Goal: Task Accomplishment & Management: Use online tool/utility

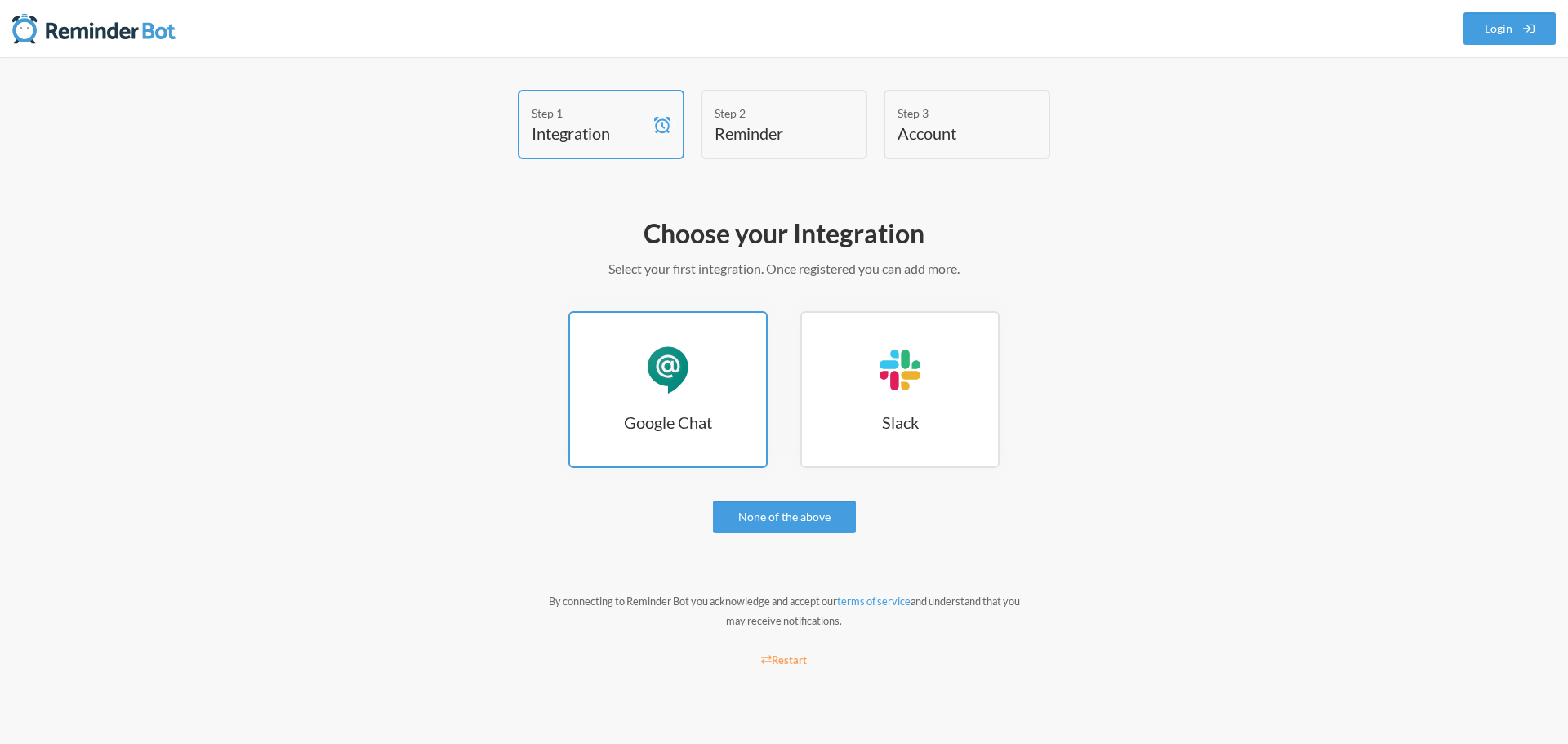
click at [684, 367] on div "Google Chat" at bounding box center [668, 369] width 49 height 49
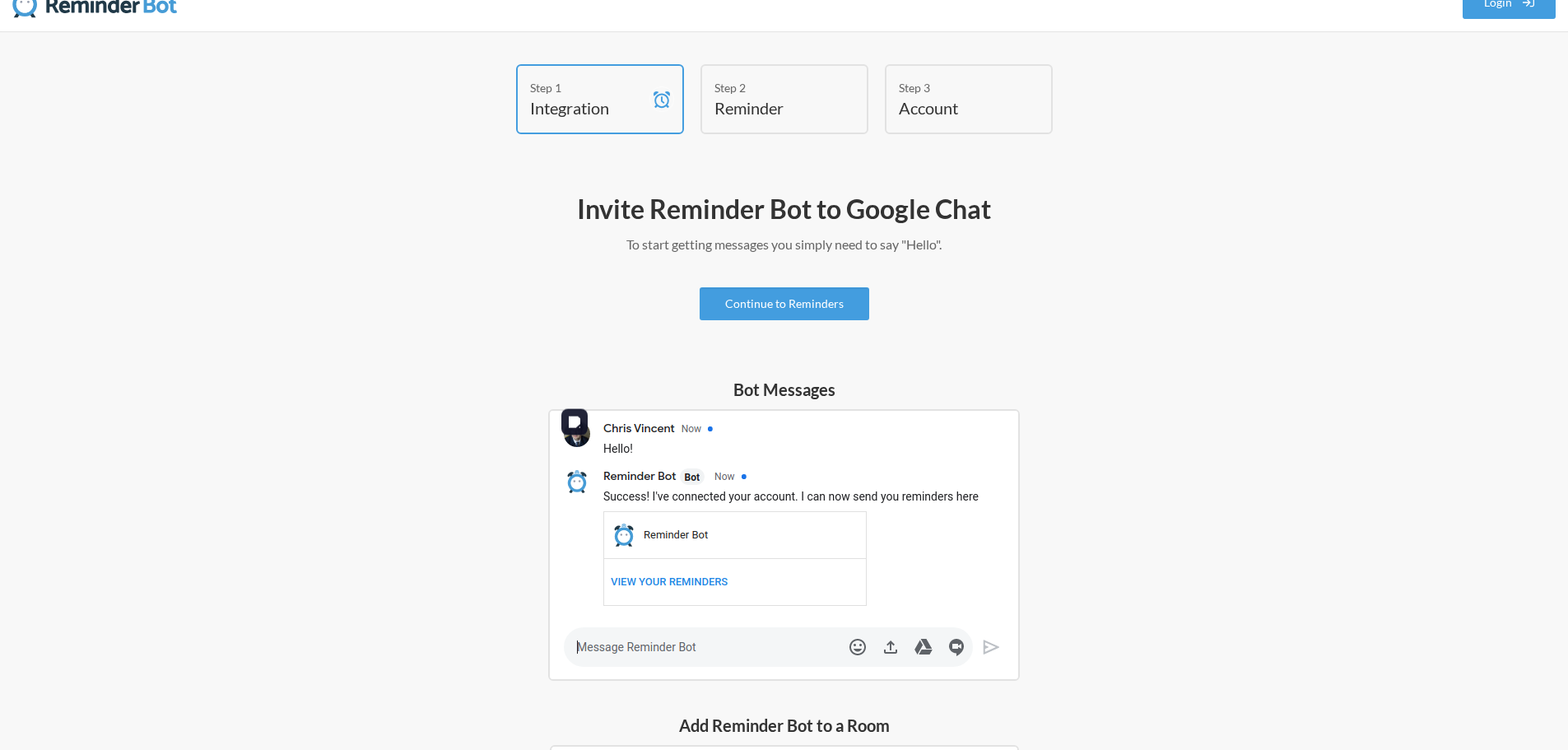
scroll to position [3, 0]
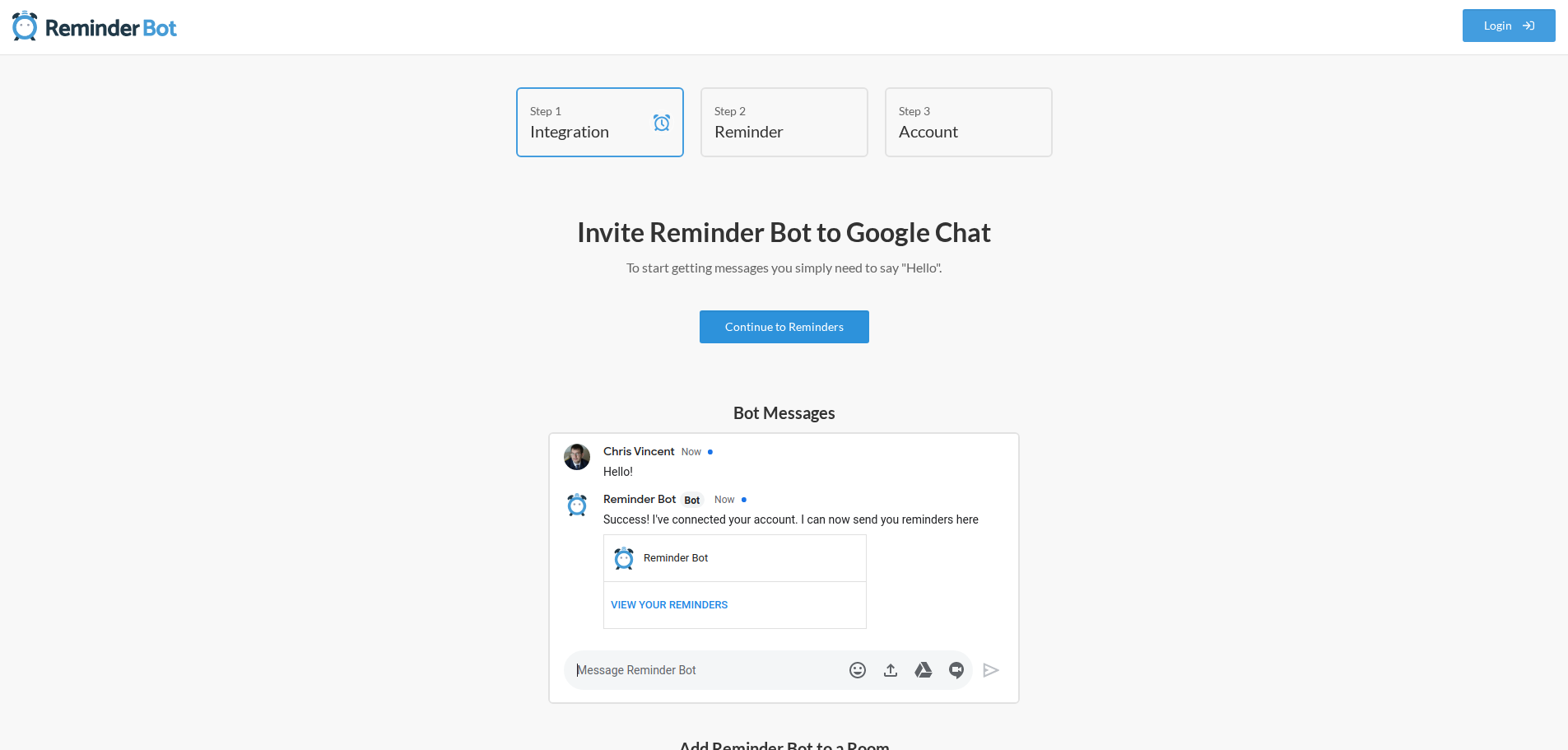
click at [772, 319] on link "Continue to Reminders" at bounding box center [784, 327] width 169 height 33
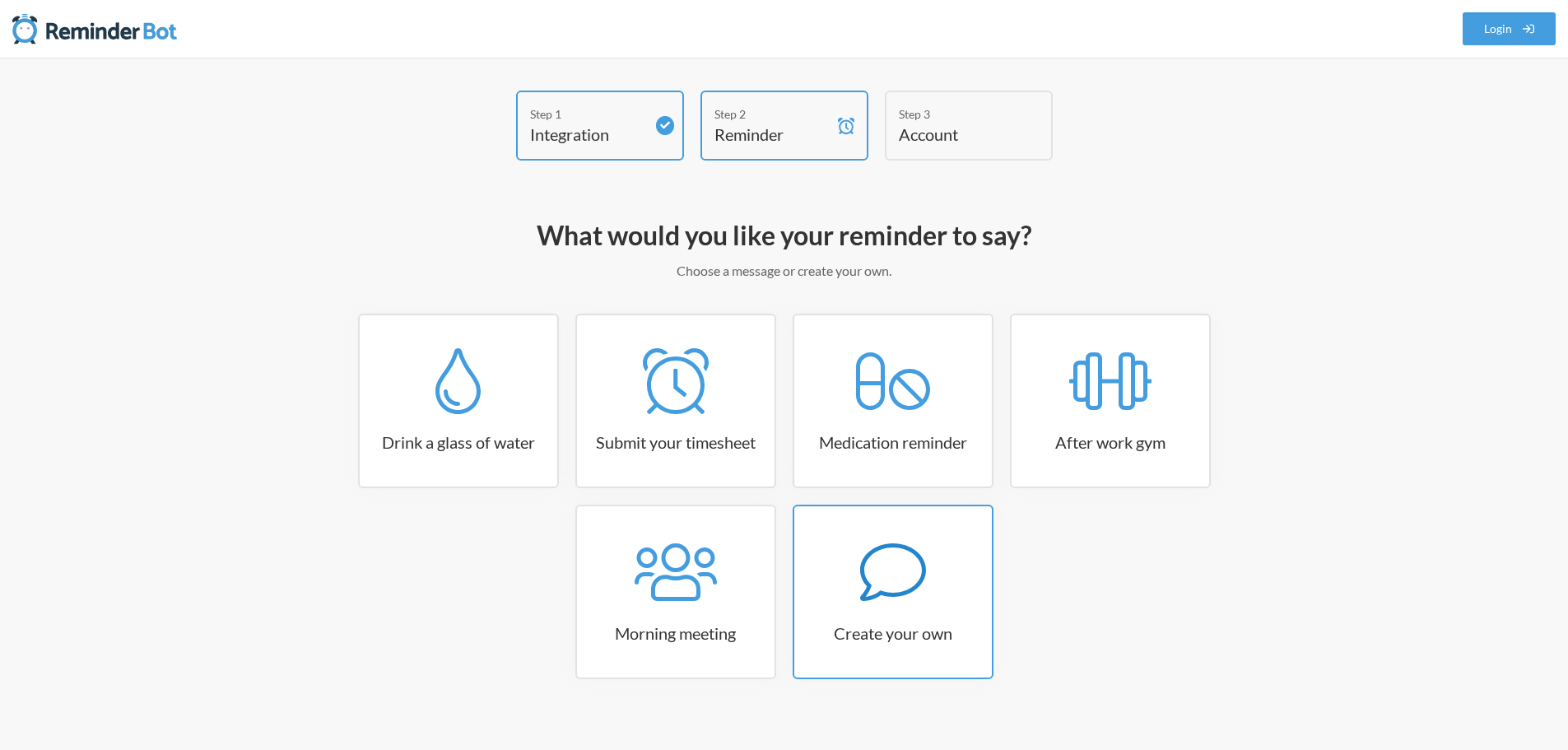
click at [844, 617] on link "Create your own" at bounding box center [893, 592] width 201 height 174
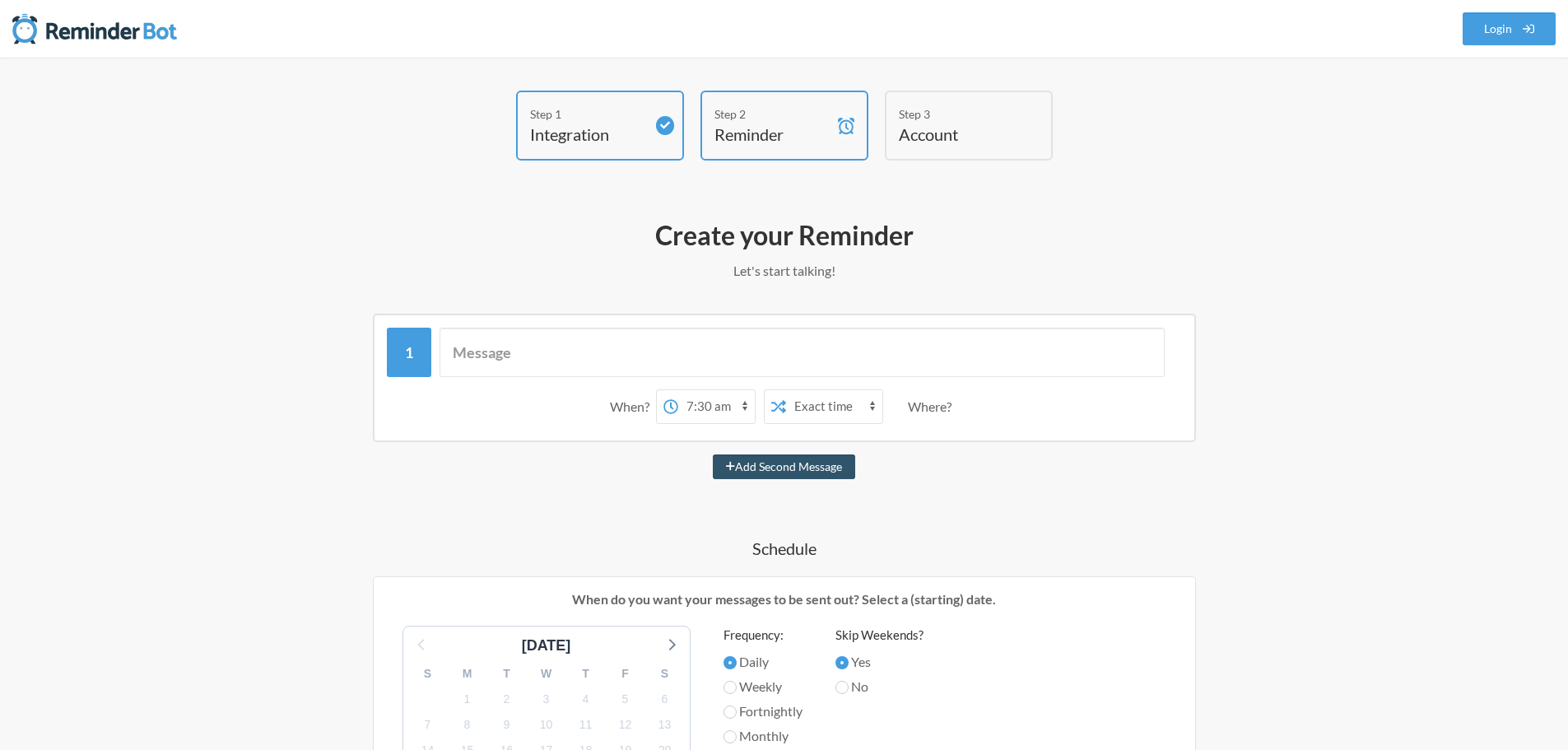
click at [702, 401] on select "12:00 am 12:15 am 12:30 am 12:45 am 1:00 am 1:15 am 1:30 am 1:45 am 2:00 am 2:1…" at bounding box center [716, 407] width 77 height 33
select select "08:00:00"
click at [678, 390] on select "12:00 am 12:15 am 12:30 am 12:45 am 1:00 am 1:15 am 1:30 am 1:45 am 2:00 am 2:1…" at bounding box center [716, 407] width 77 height 33
click at [817, 406] on select "Exact time Random time" at bounding box center [834, 407] width 97 height 33
click at [786, 390] on select "Exact time Random time" at bounding box center [834, 407] width 97 height 33
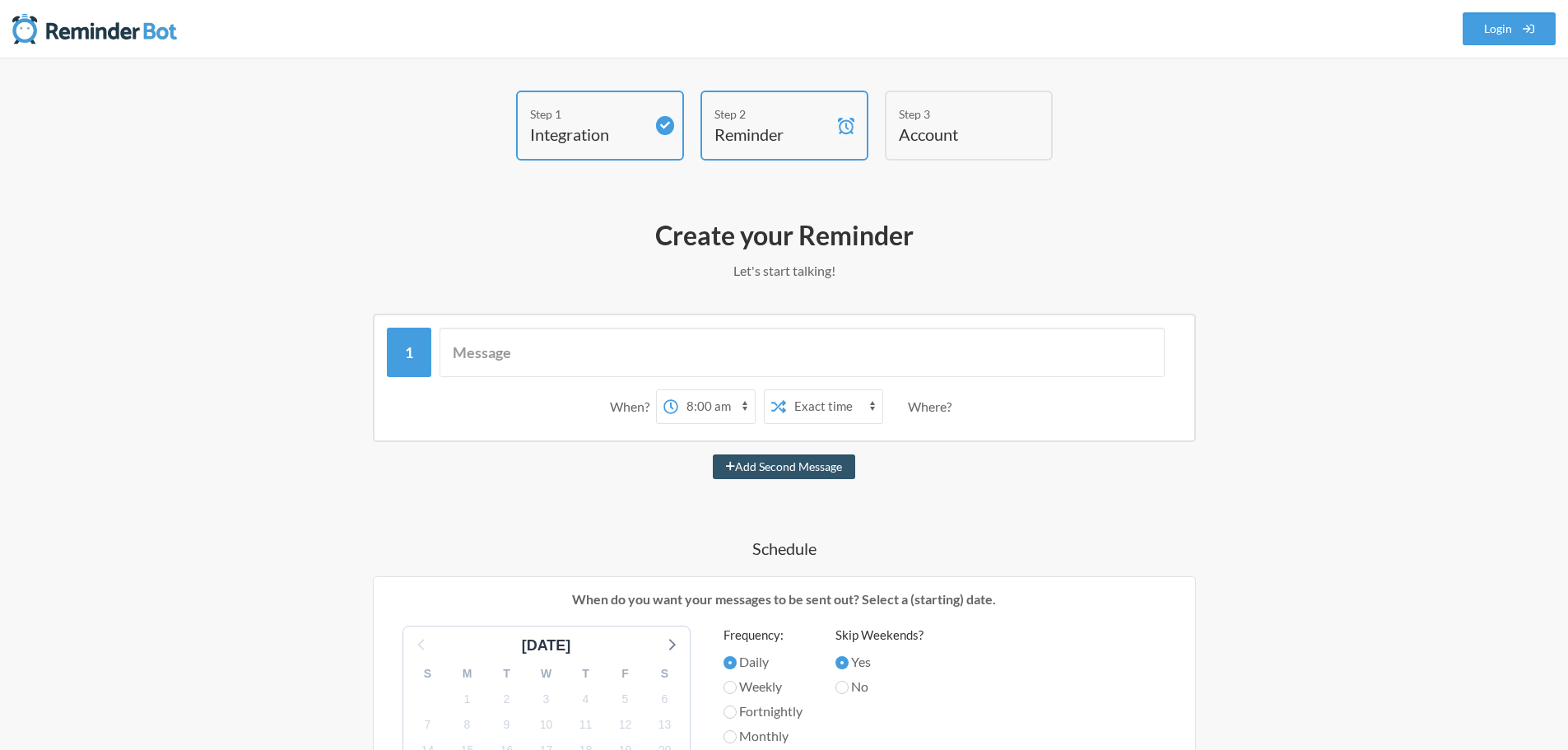
click at [929, 407] on div "Where?" at bounding box center [933, 407] width 50 height 35
click at [465, 360] on input "text" at bounding box center [802, 352] width 725 height 49
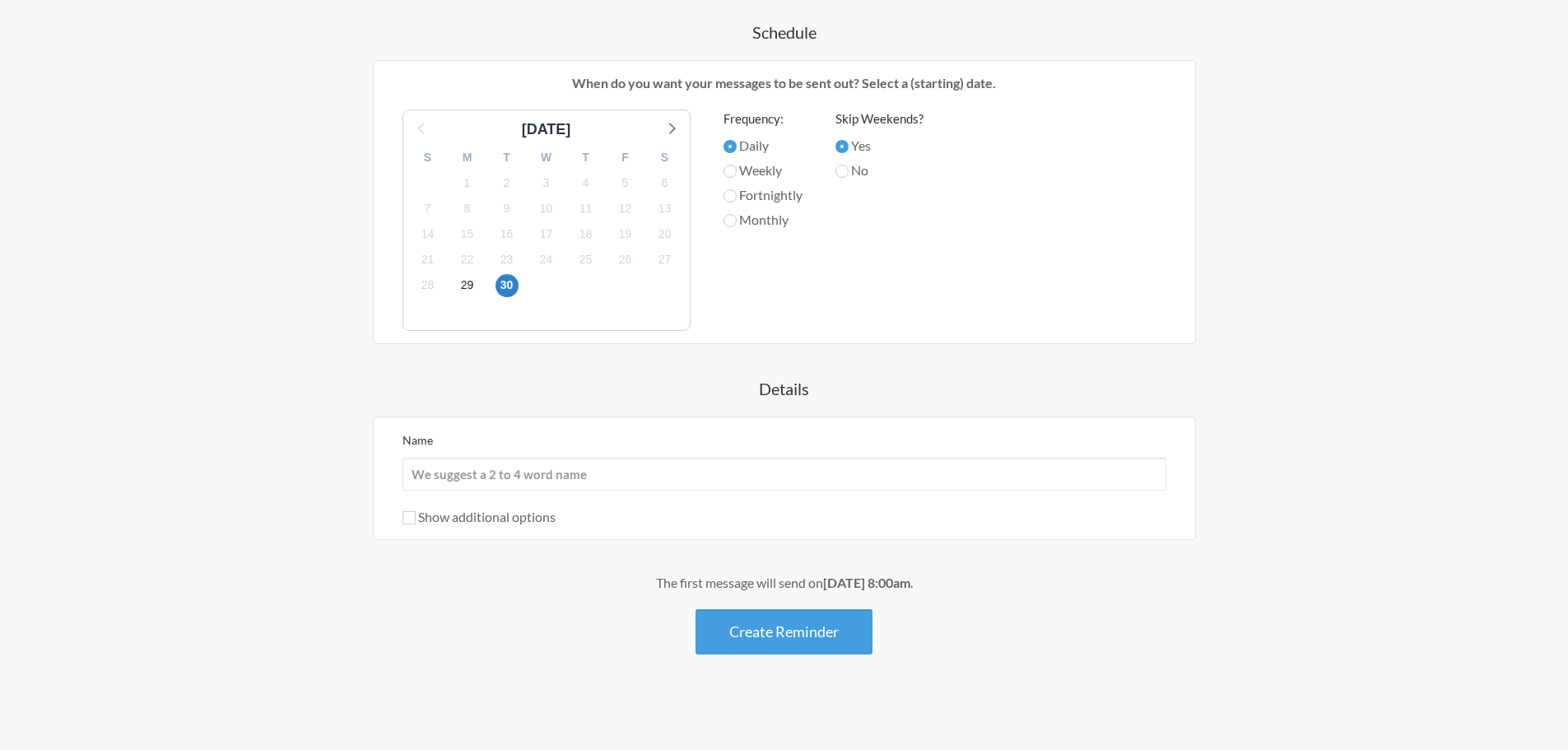
scroll to position [520, 0]
click at [494, 475] on input "Name" at bounding box center [784, 471] width 764 height 33
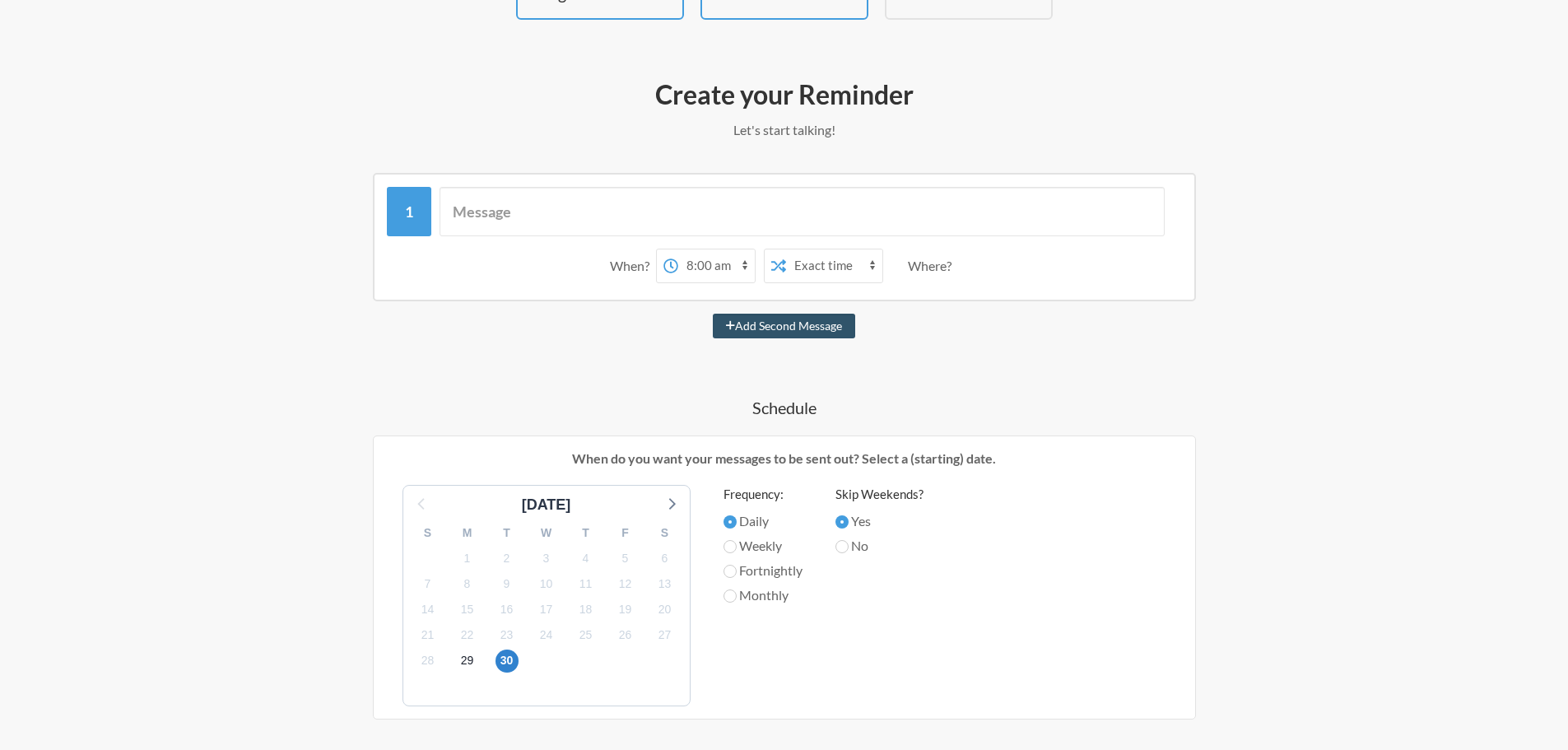
scroll to position [108, 0]
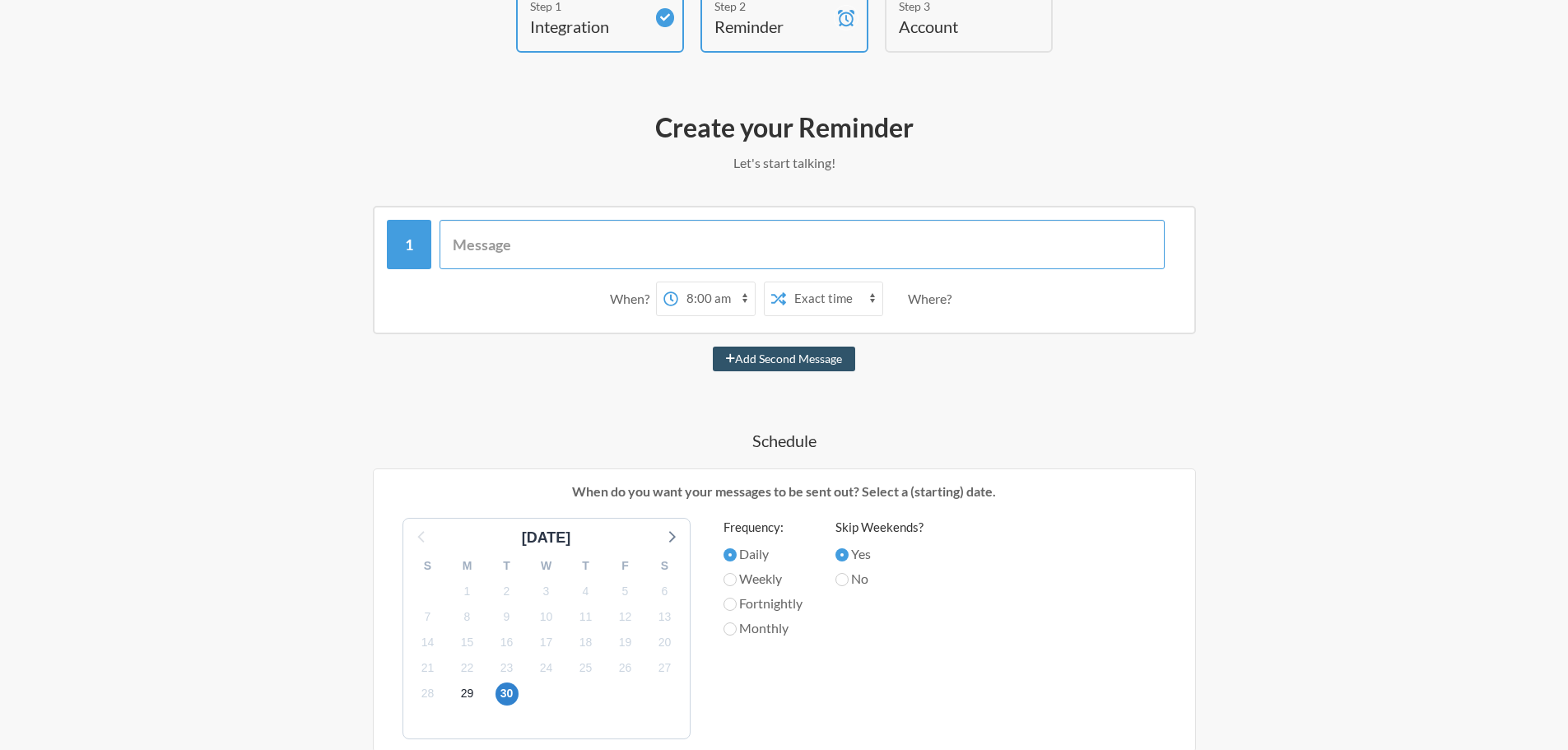
click at [525, 240] on input "text" at bounding box center [802, 244] width 725 height 49
type input "Good Morning, Team!"
click at [713, 347] on button "Add Second Message" at bounding box center [784, 359] width 142 height 25
select select "09:00:00"
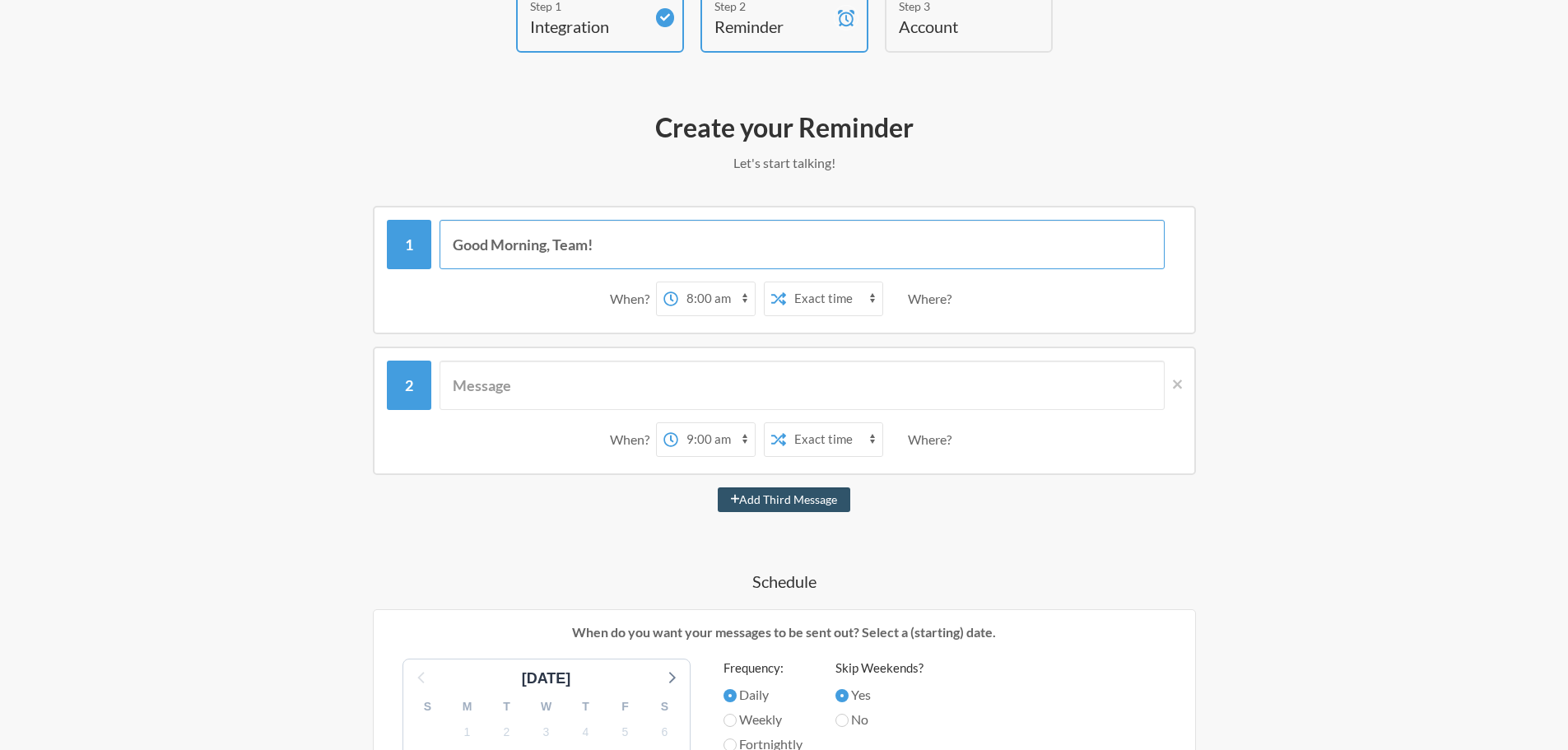
click at [620, 251] on input "Good Morning, Team!" at bounding box center [802, 244] width 725 height 49
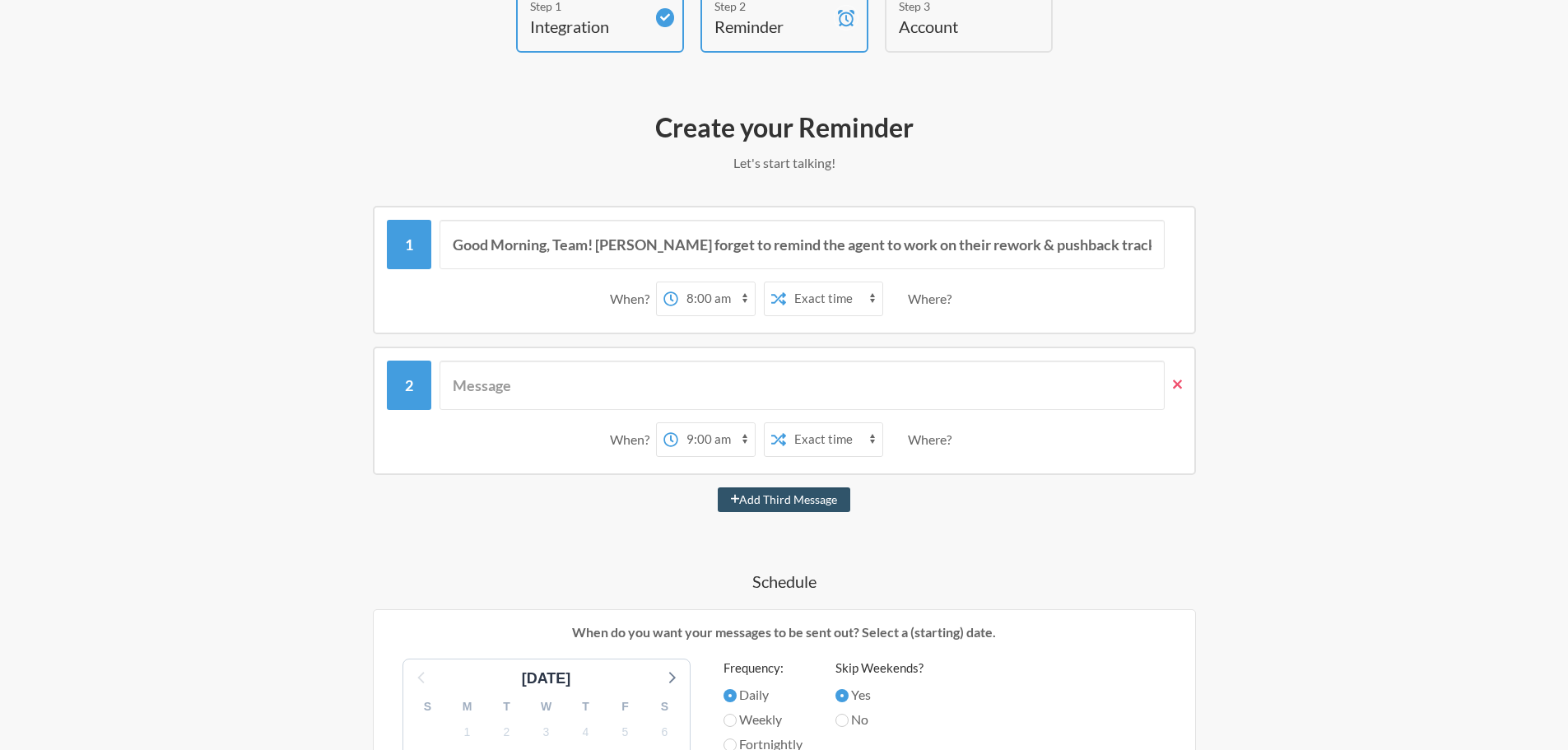
click at [1173, 389] on icon at bounding box center [1177, 384] width 9 height 15
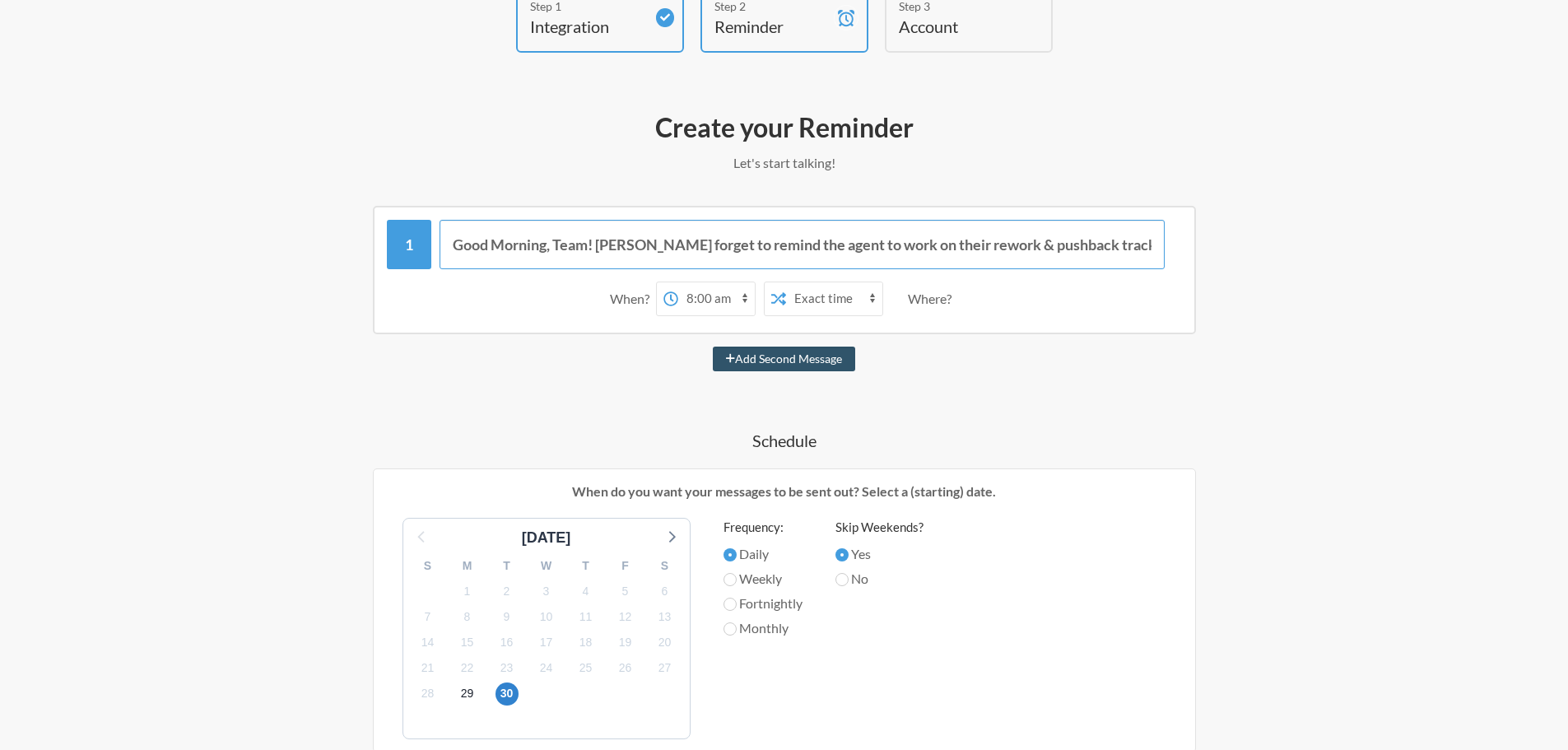
click at [1114, 252] on input "Good Morning, Team! [PERSON_NAME] forget to remind the agent to work on their r…" at bounding box center [802, 244] width 725 height 49
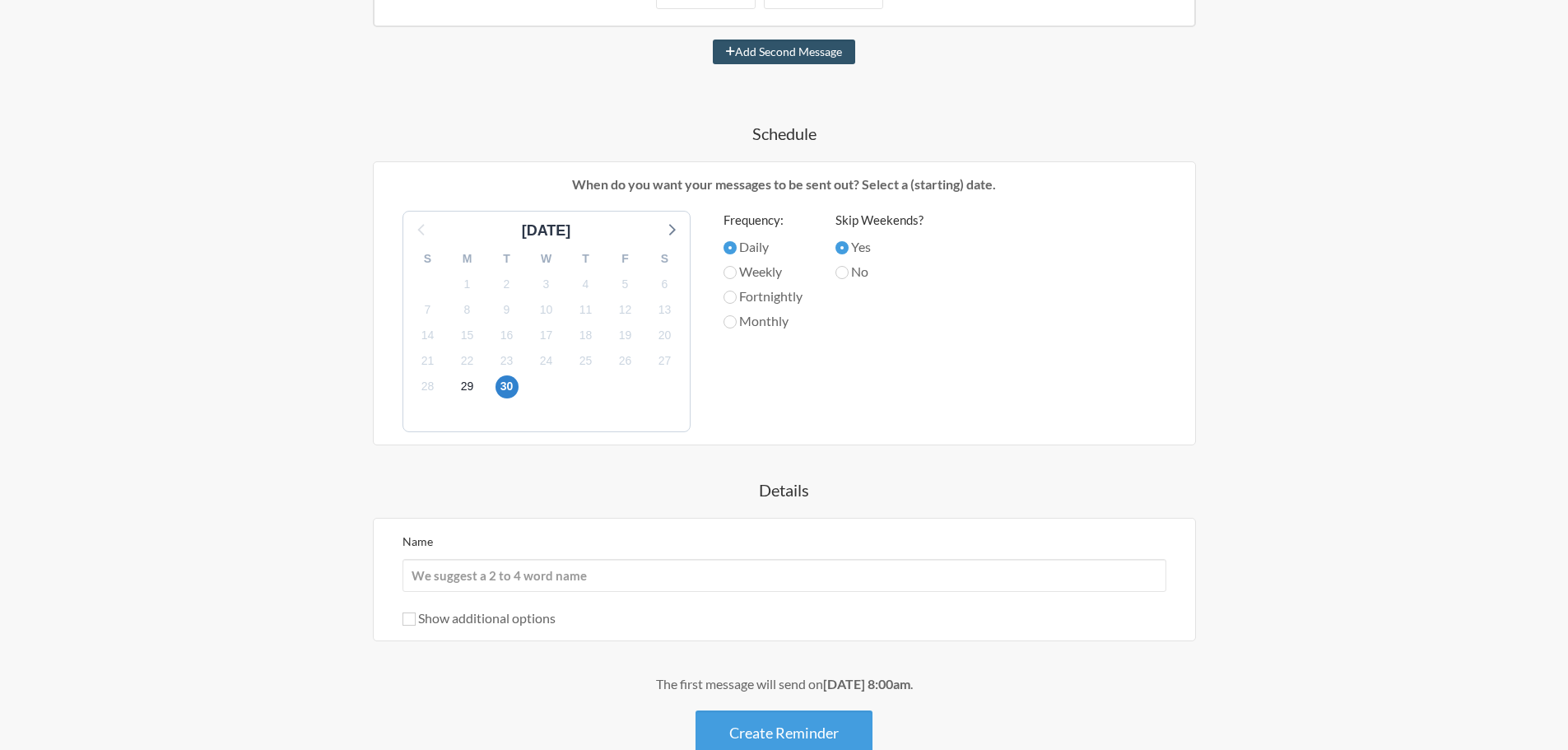
scroll to position [520, 0]
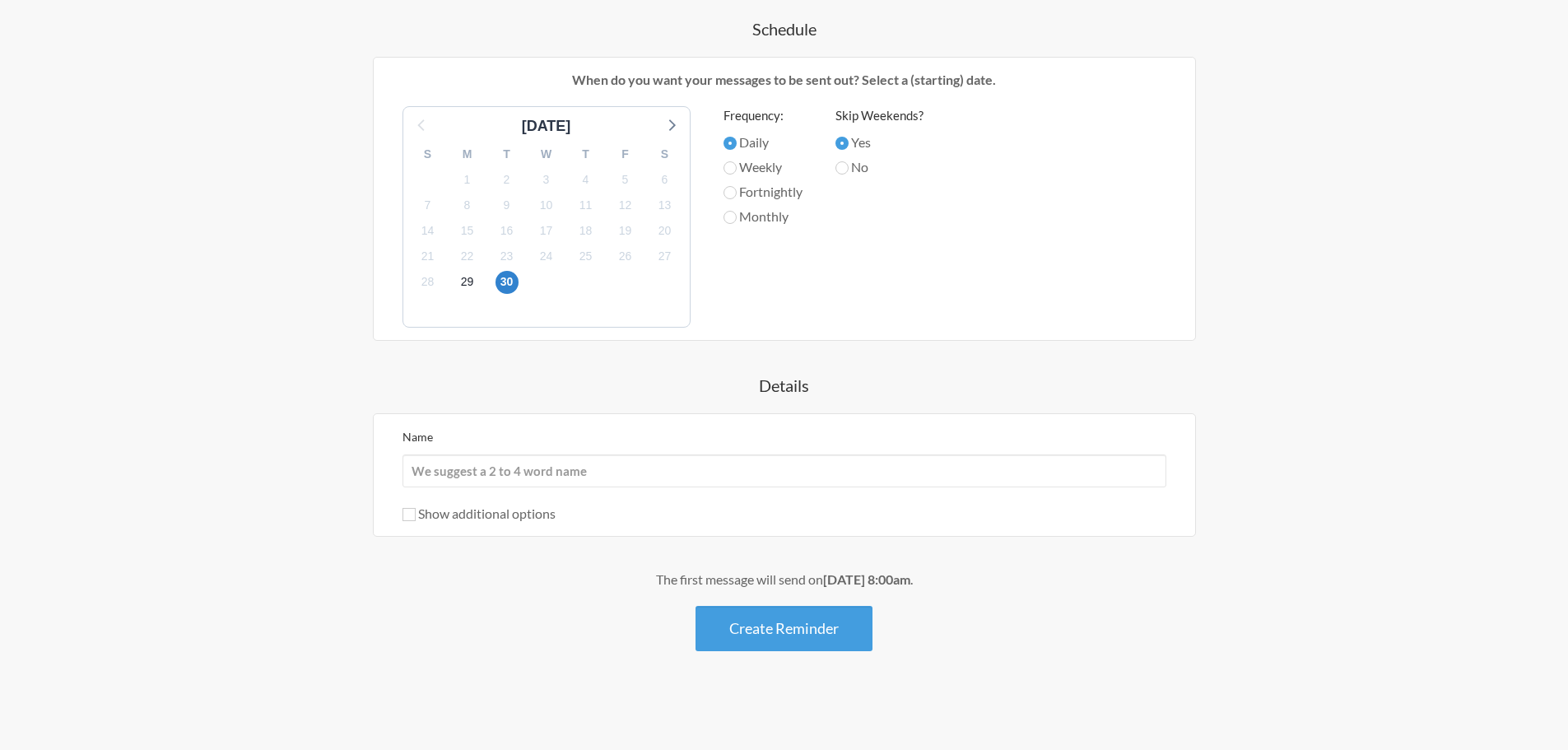
type input "Good Morning, Team! [PERSON_NAME] forget to remind the agent to work on their r…"
click at [504, 476] on input "Name" at bounding box center [784, 471] width 764 height 33
click at [778, 624] on button "Create Reminder" at bounding box center [784, 628] width 177 height 45
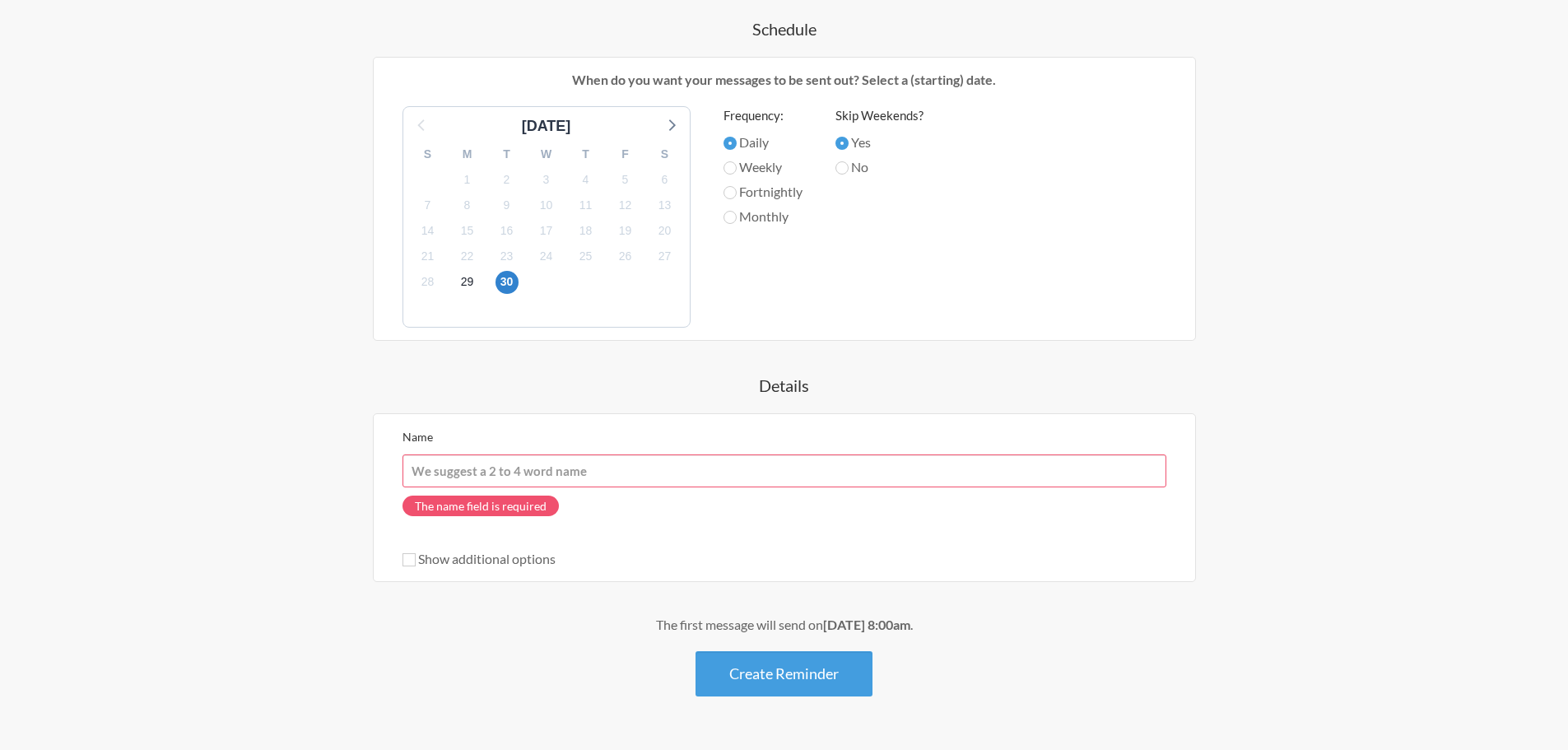
click at [469, 464] on input "Name" at bounding box center [784, 471] width 764 height 33
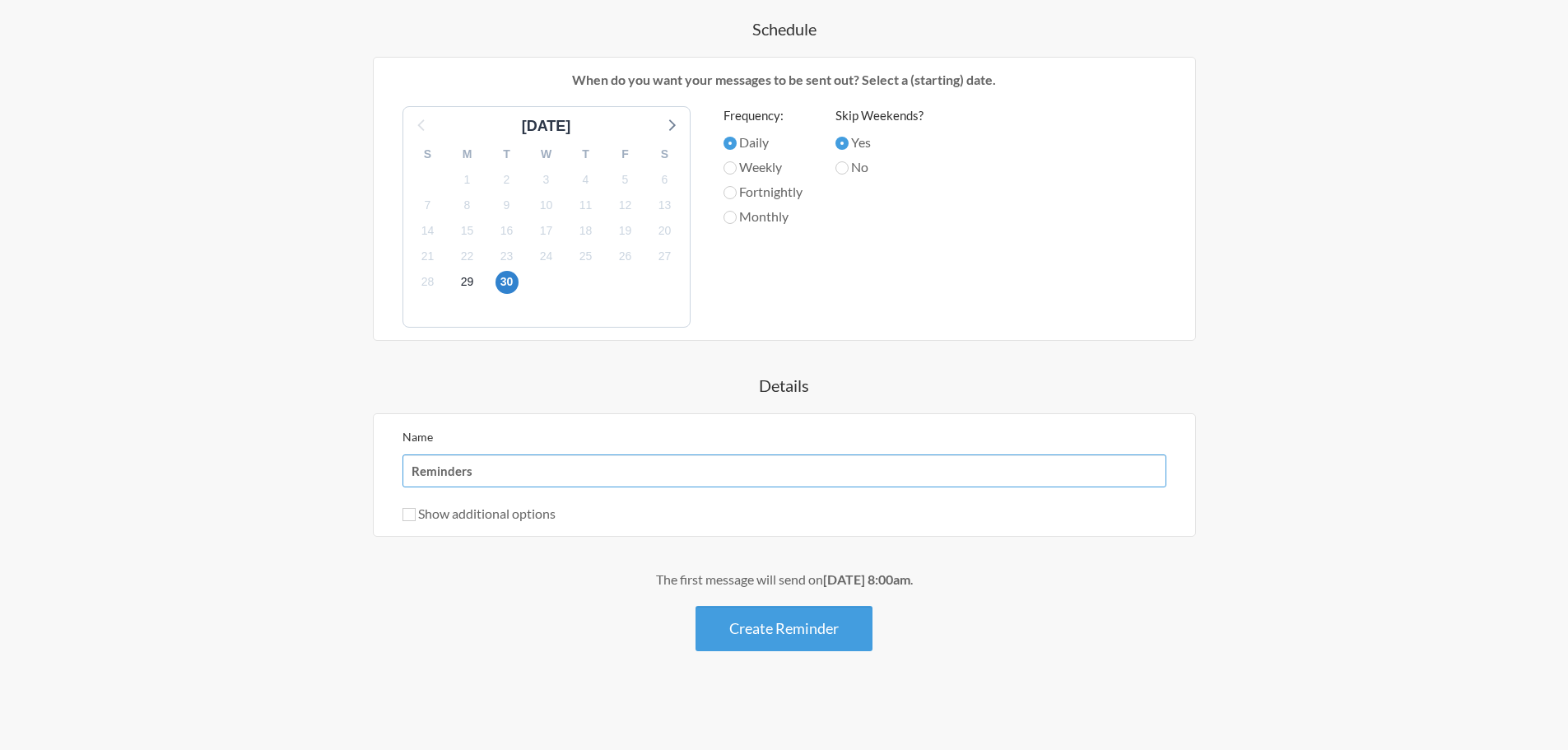
type input "Reminders"
click at [530, 507] on label "Show additional options" at bounding box center [478, 514] width 153 height 16
click at [416, 508] on input "Show additional options" at bounding box center [408, 514] width 13 height 13
checkbox input "true"
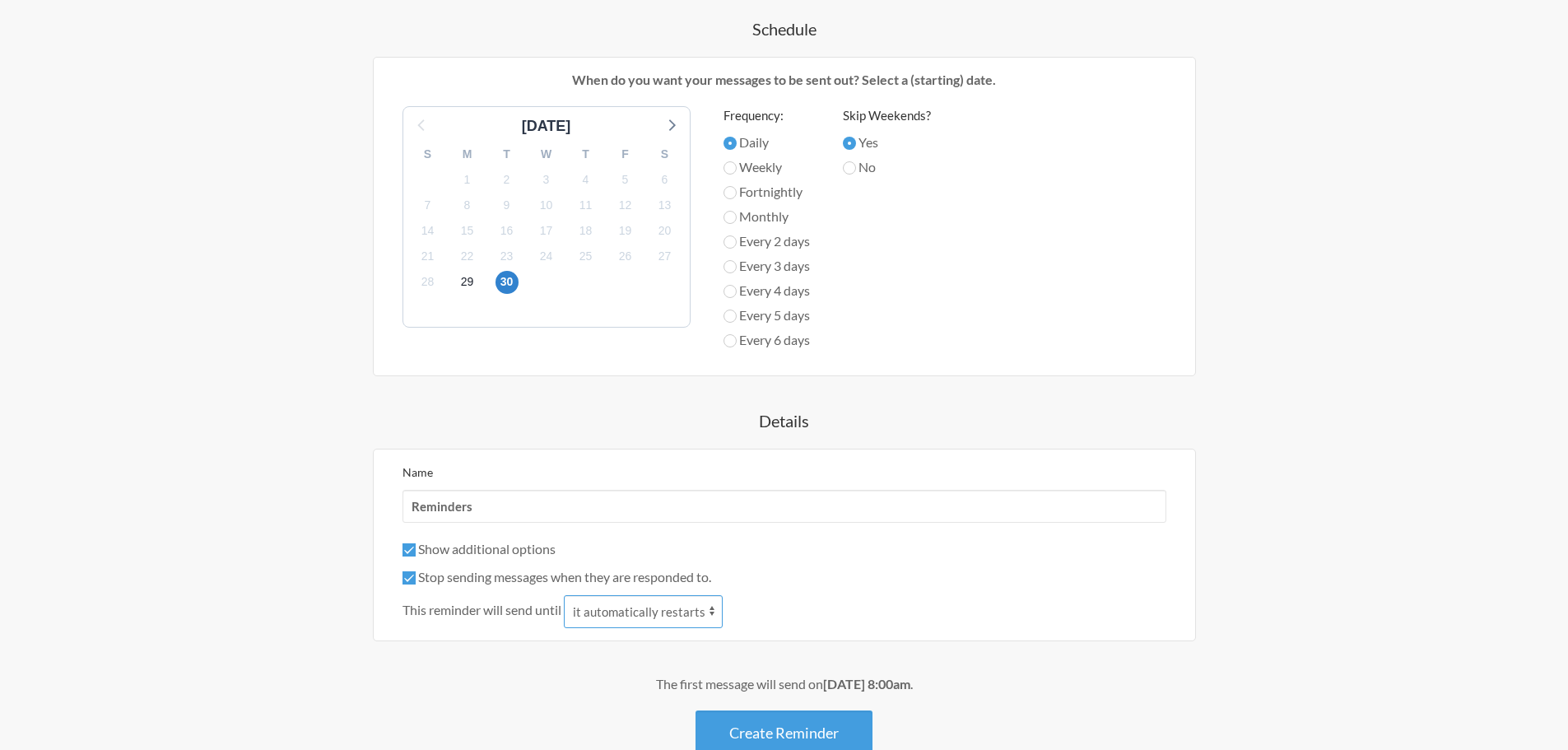
click at [651, 616] on select "it automatically restarts it is replied to" at bounding box center [643, 612] width 159 height 33
click at [830, 730] on button "Create Reminder" at bounding box center [784, 733] width 177 height 45
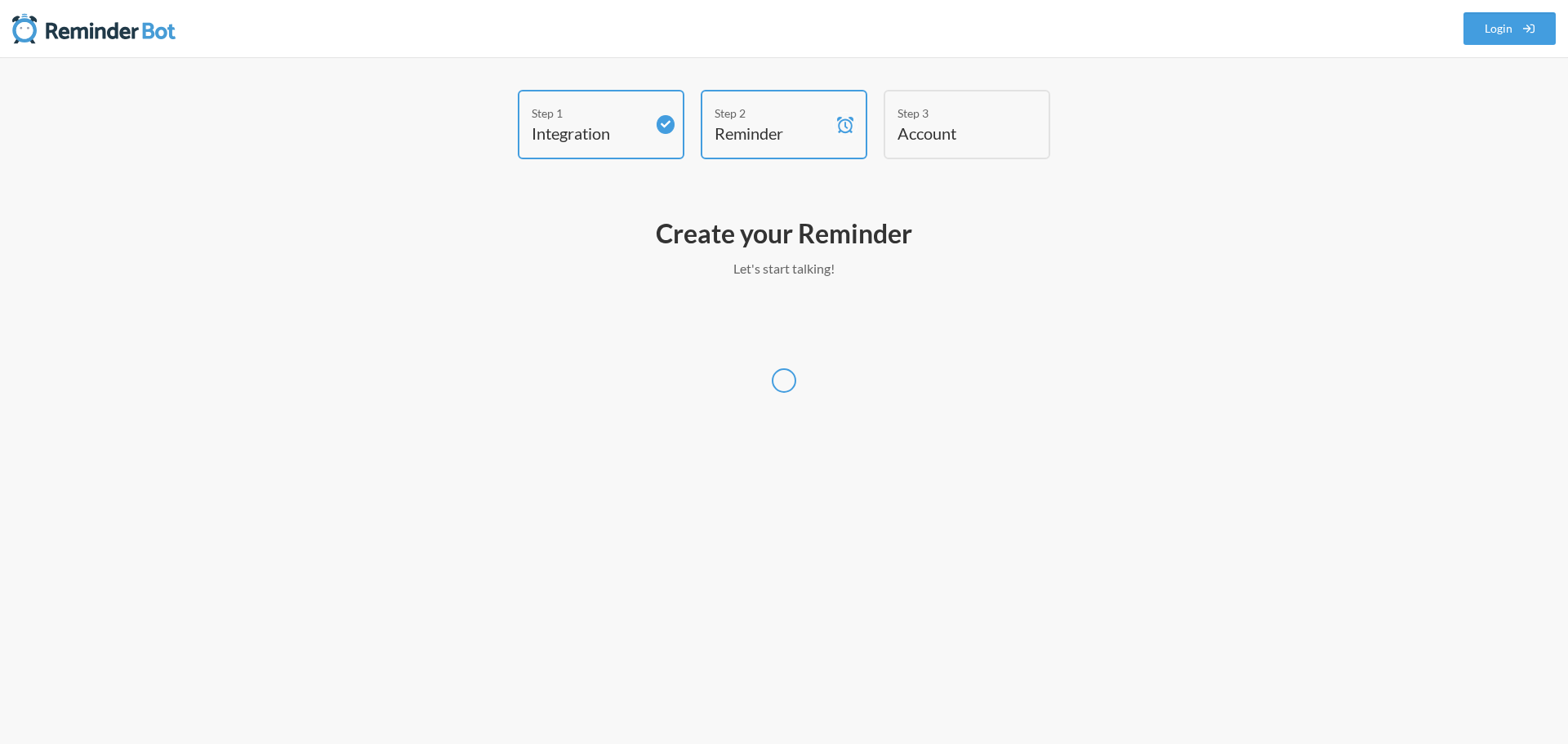
select select "America/New_York"
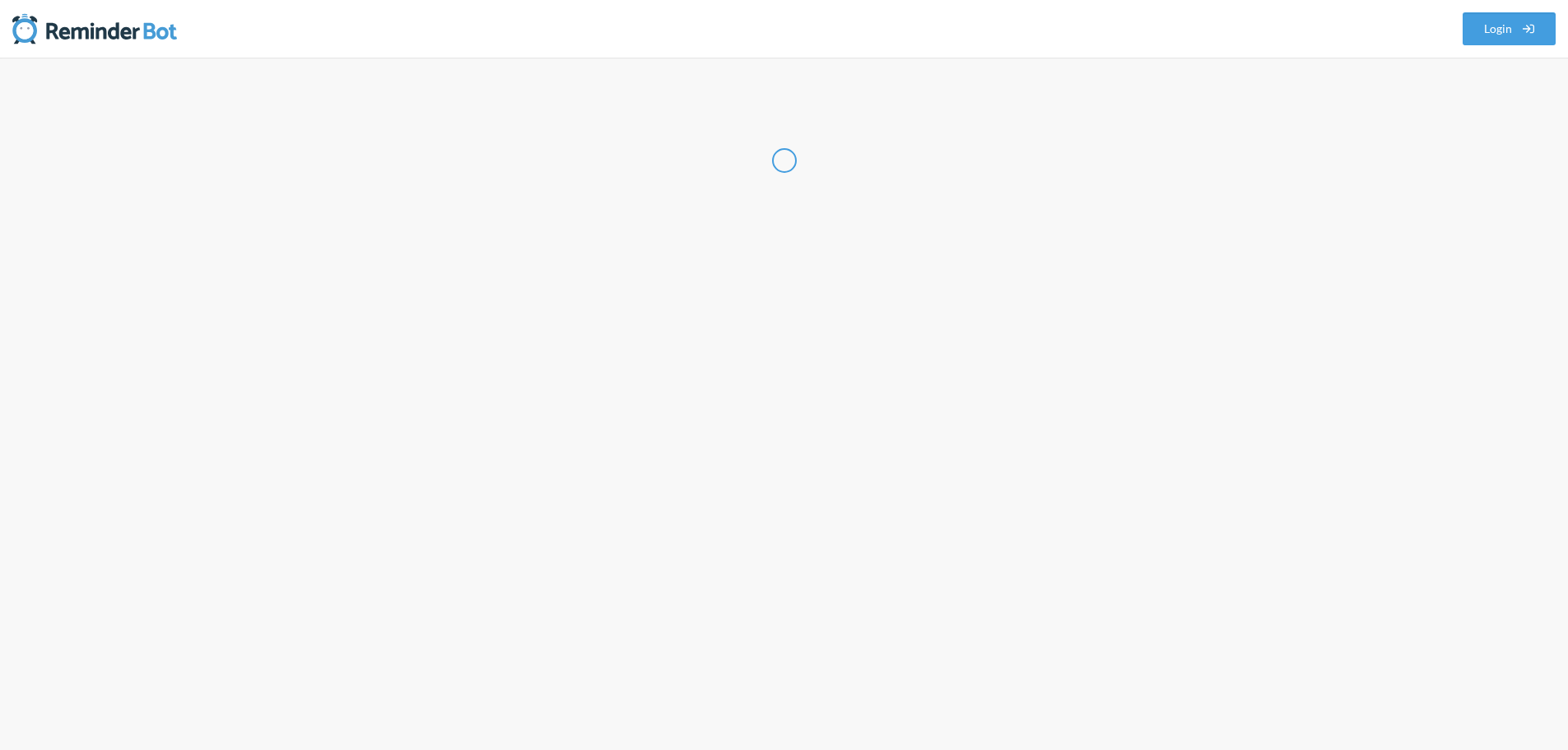
select select "PH"
